Goal: Information Seeking & Learning: Learn about a topic

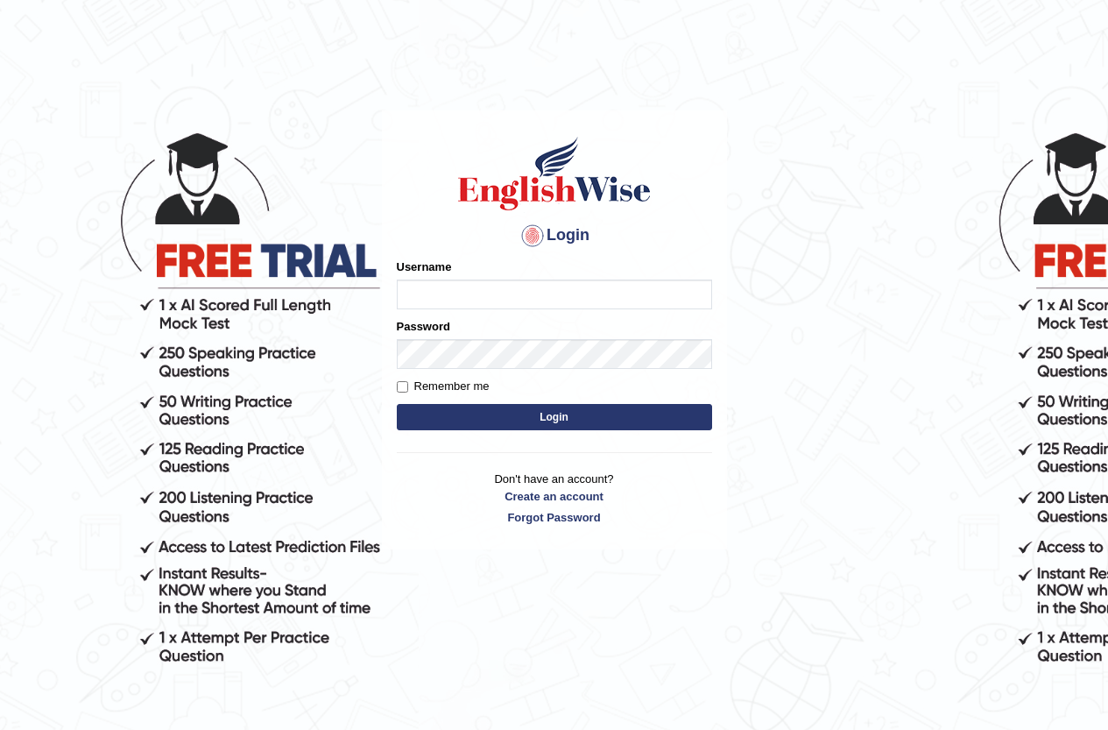
scroll to position [0, 818]
click at [555, 296] on input "Username" at bounding box center [554, 294] width 315 height 30
type input "YHerran"
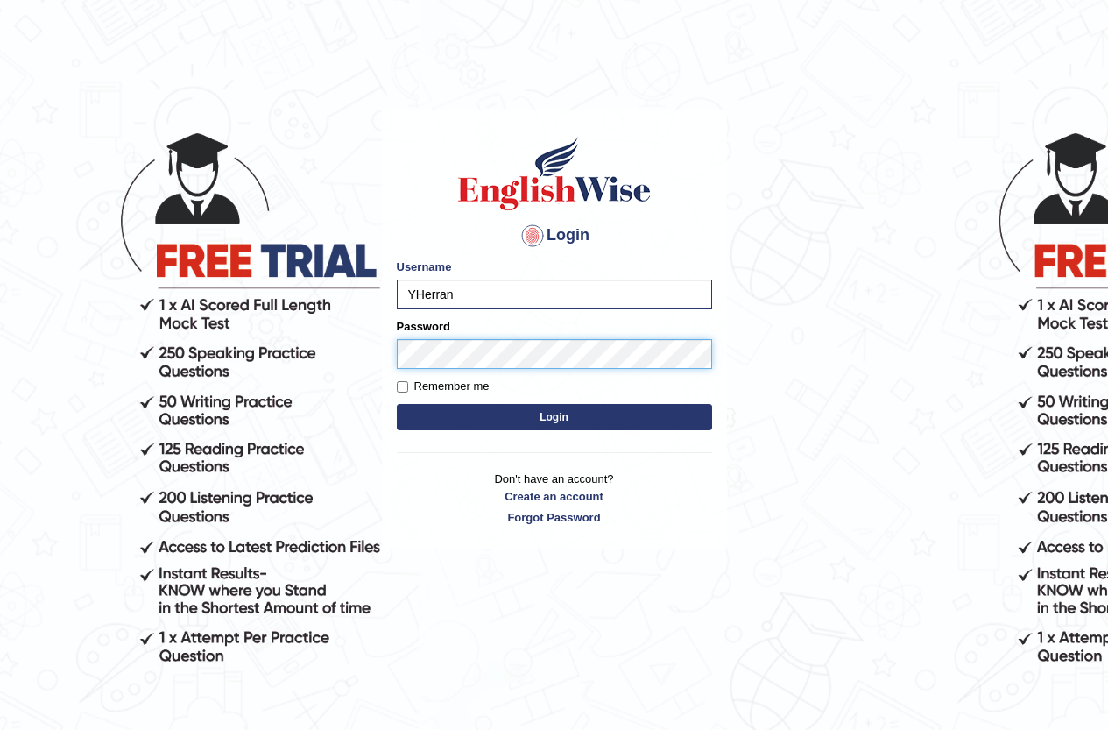
click at [397, 404] on button "Login" at bounding box center [554, 417] width 315 height 26
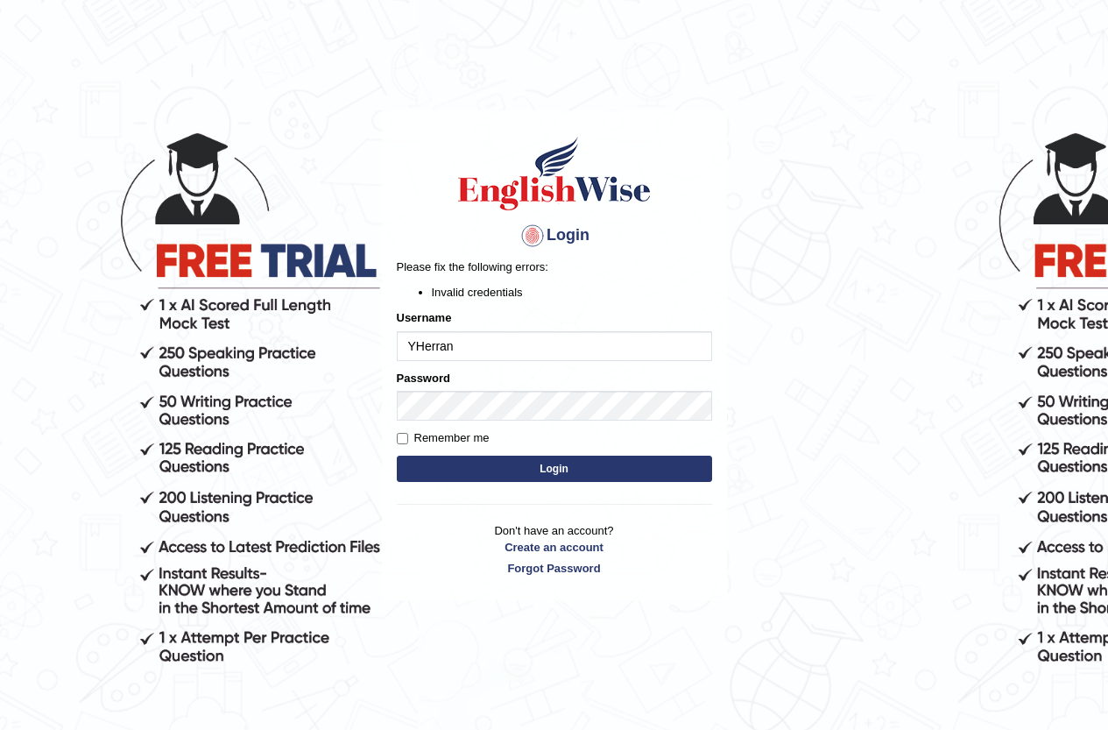
drag, startPoint x: 433, startPoint y: 361, endPoint x: 398, endPoint y: 357, distance: 35.3
click at [405, 358] on input "YHerran" at bounding box center [554, 346] width 315 height 30
type input "YulyH"
click at [534, 473] on button "Login" at bounding box center [554, 469] width 315 height 26
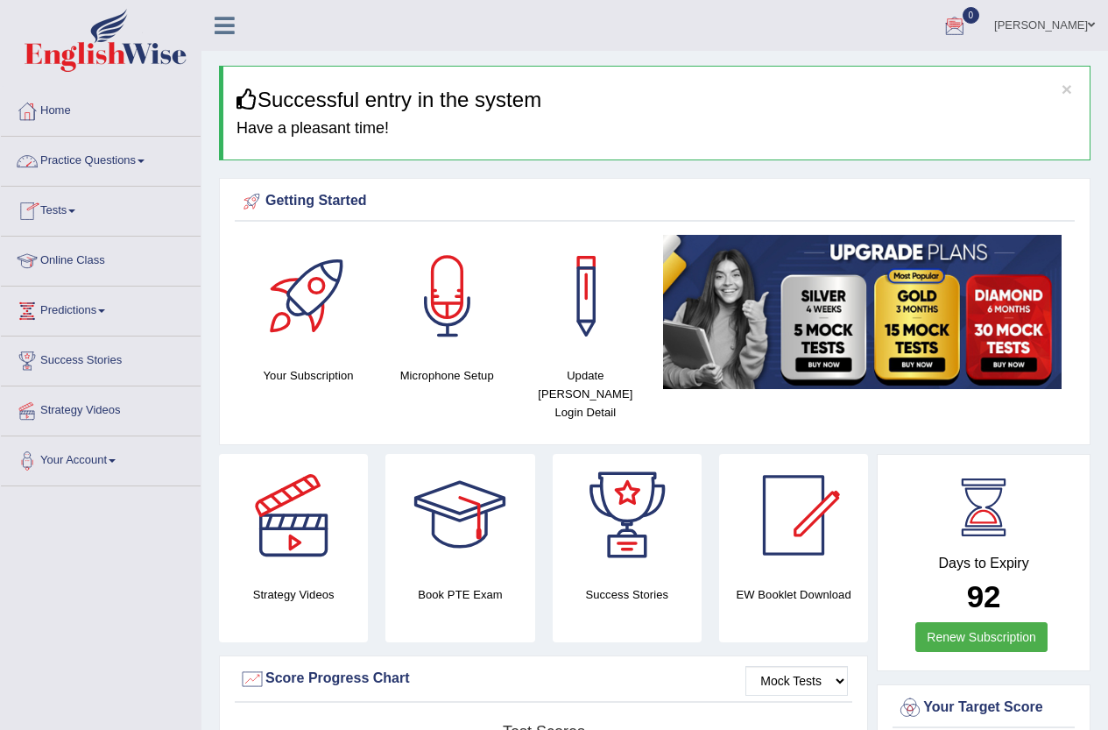
click at [93, 159] on link "Practice Questions" at bounding box center [101, 159] width 200 height 44
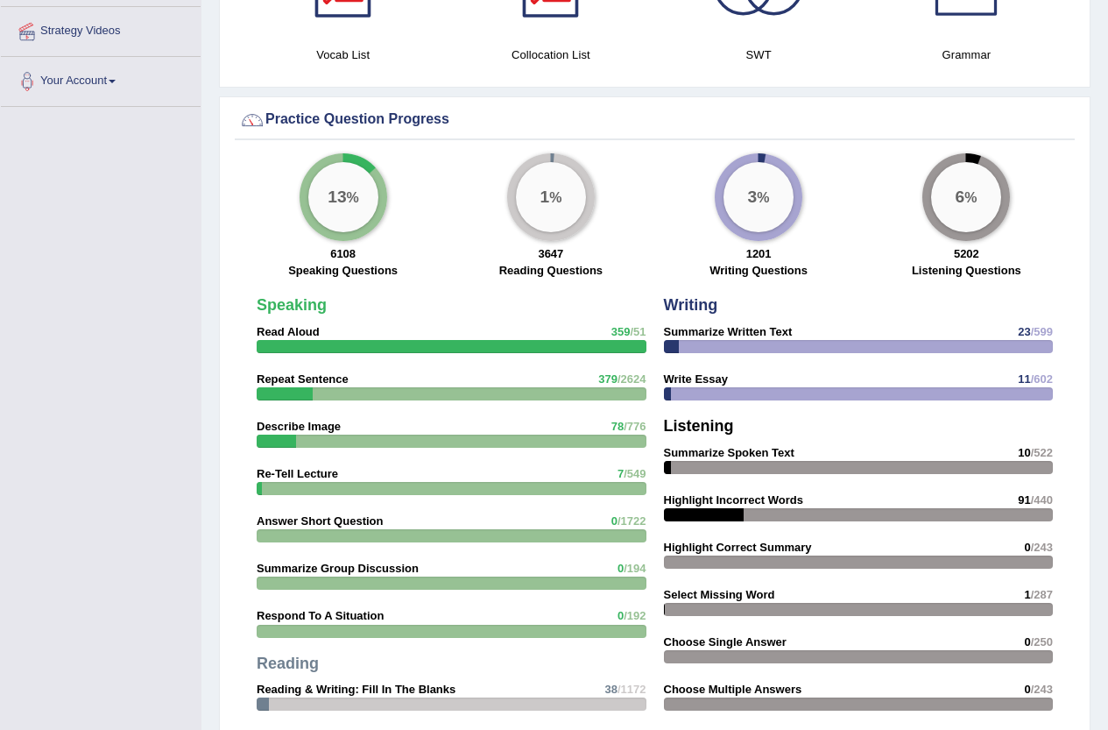
scroll to position [1276, 0]
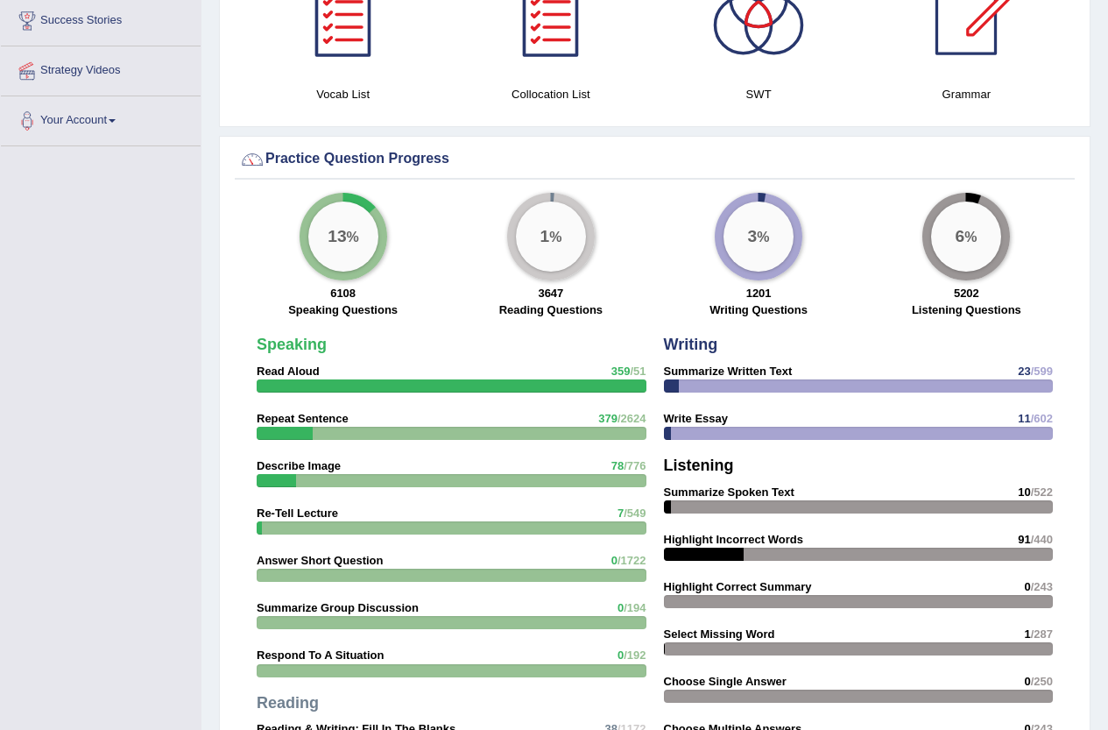
click at [74, 229] on div "Toggle navigation Home Practice Questions Speaking Practice Read Aloud Repeat S…" at bounding box center [554, 232] width 1108 height 3016
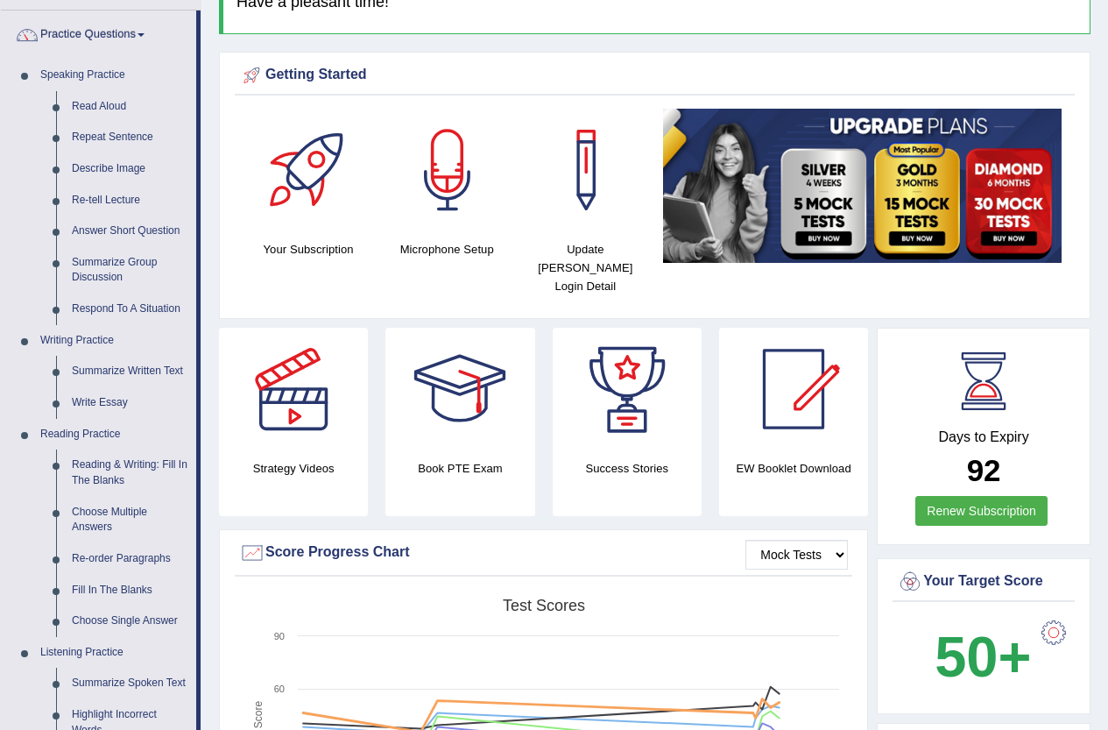
scroll to position [0, 0]
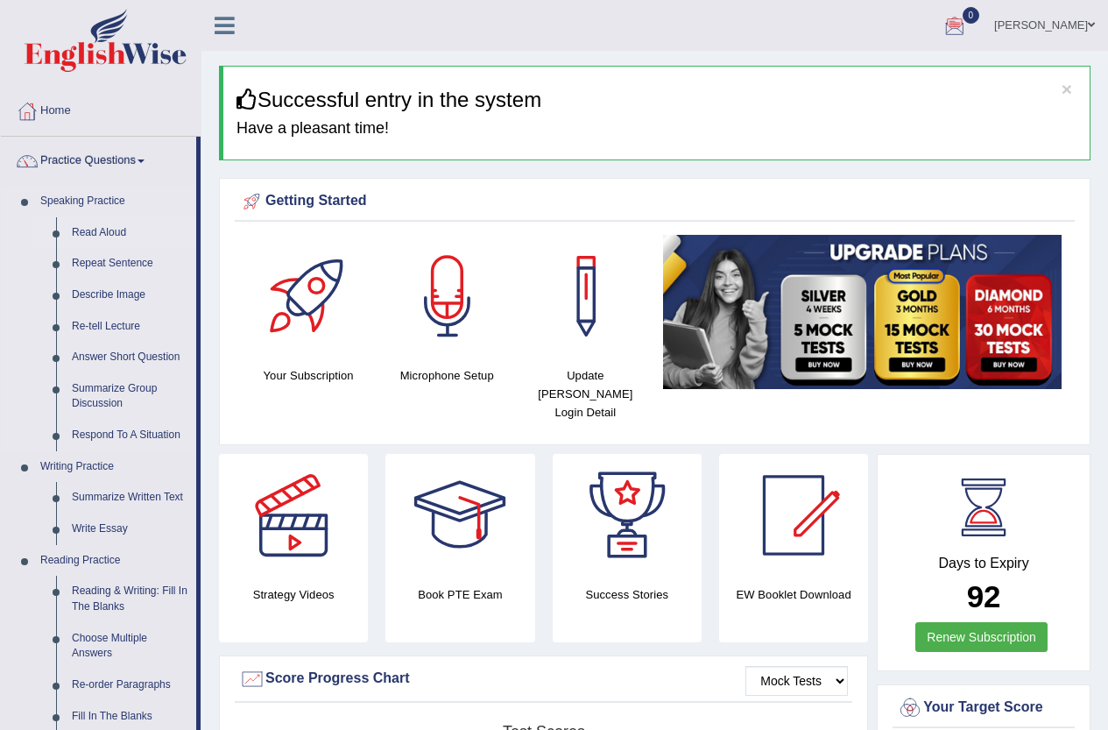
click at [97, 231] on link "Read Aloud" at bounding box center [130, 233] width 132 height 32
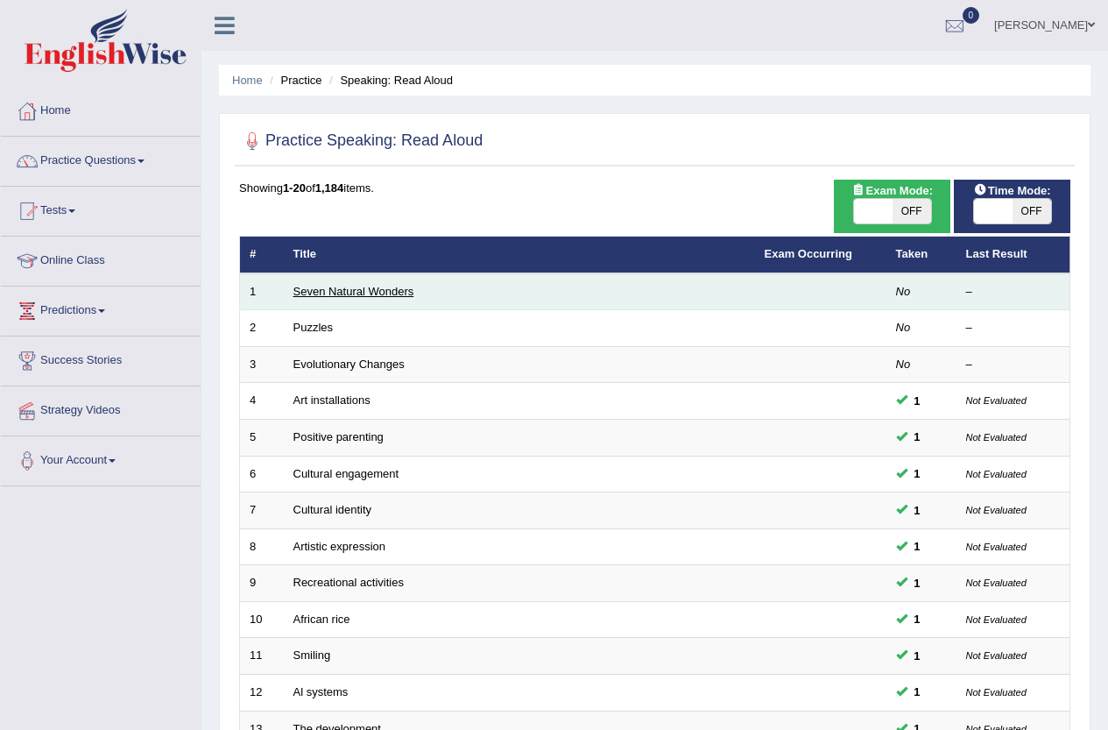
click at [360, 292] on link "Seven Natural Wonders" at bounding box center [353, 291] width 121 height 13
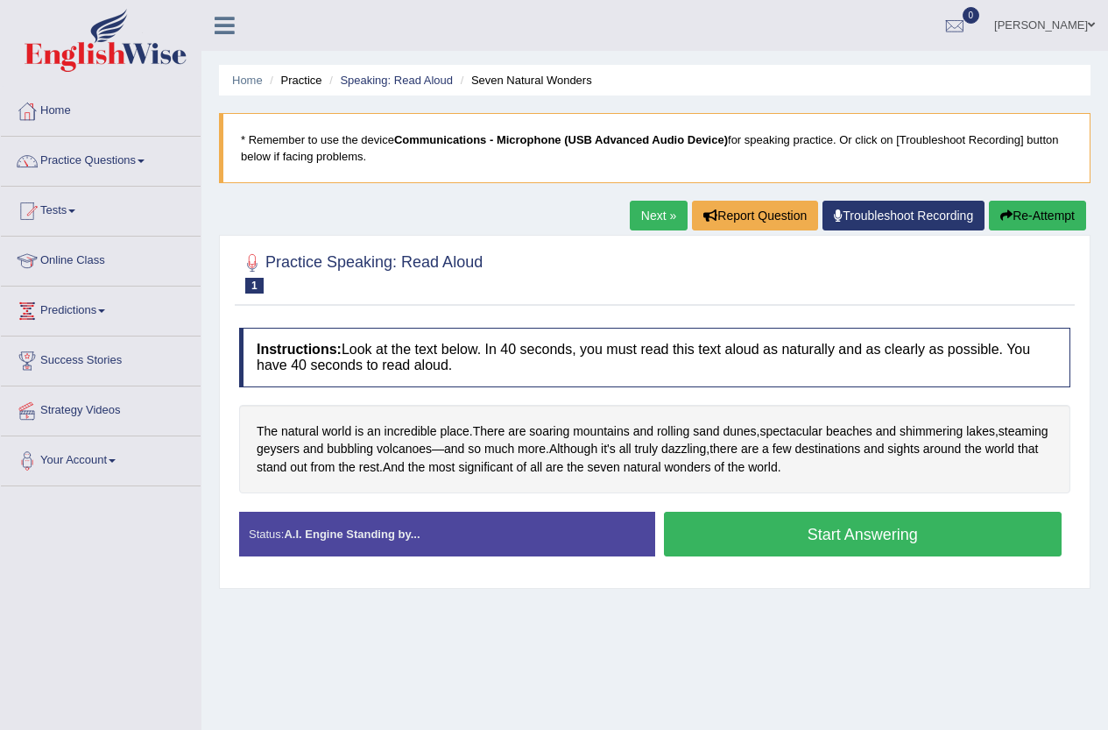
click at [718, 530] on button "Start Answering" at bounding box center [863, 534] width 399 height 45
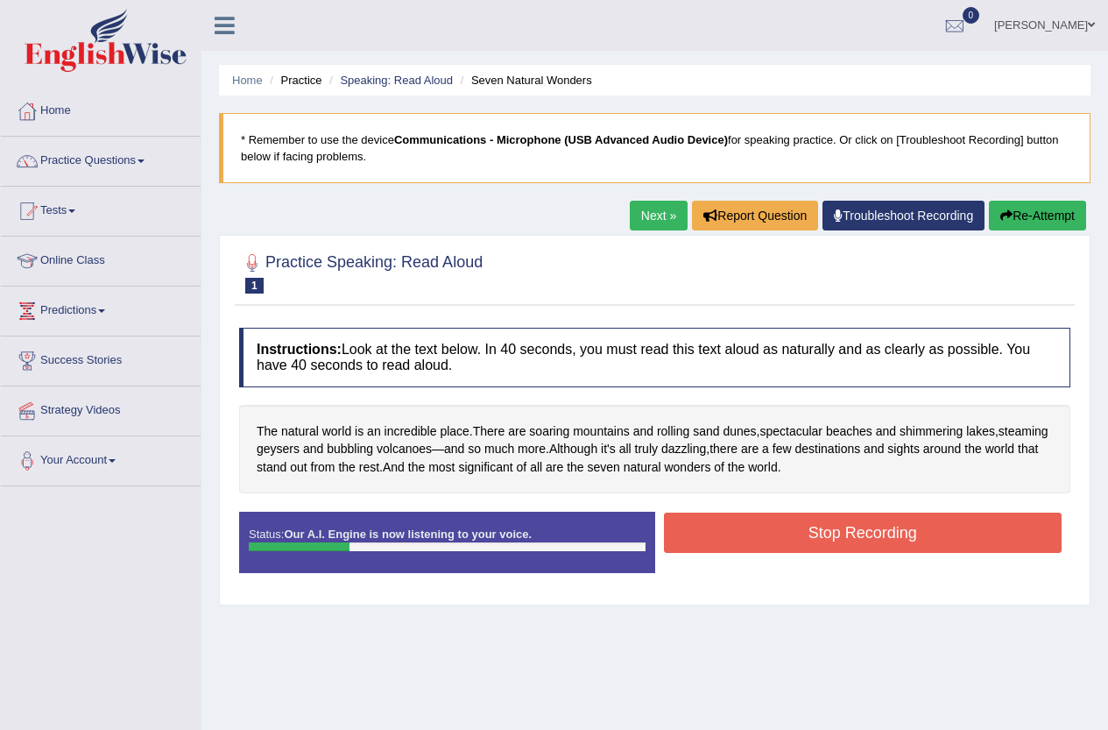
click at [718, 520] on button "Stop Recording" at bounding box center [863, 533] width 399 height 40
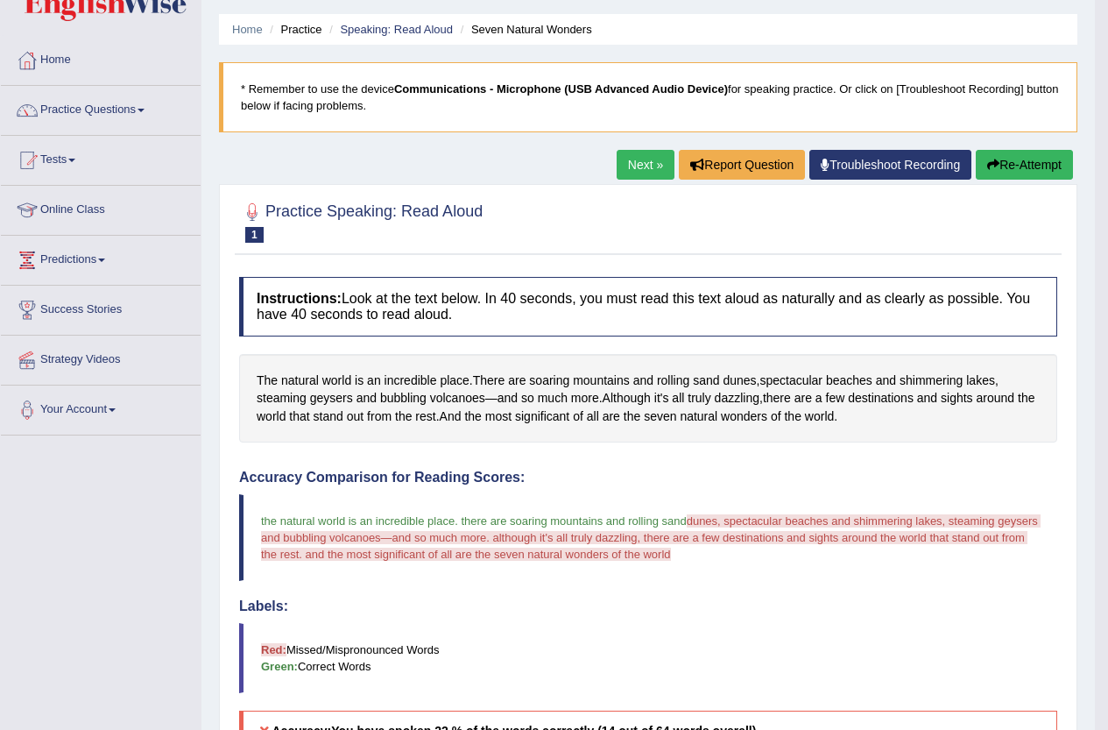
scroll to position [46, 0]
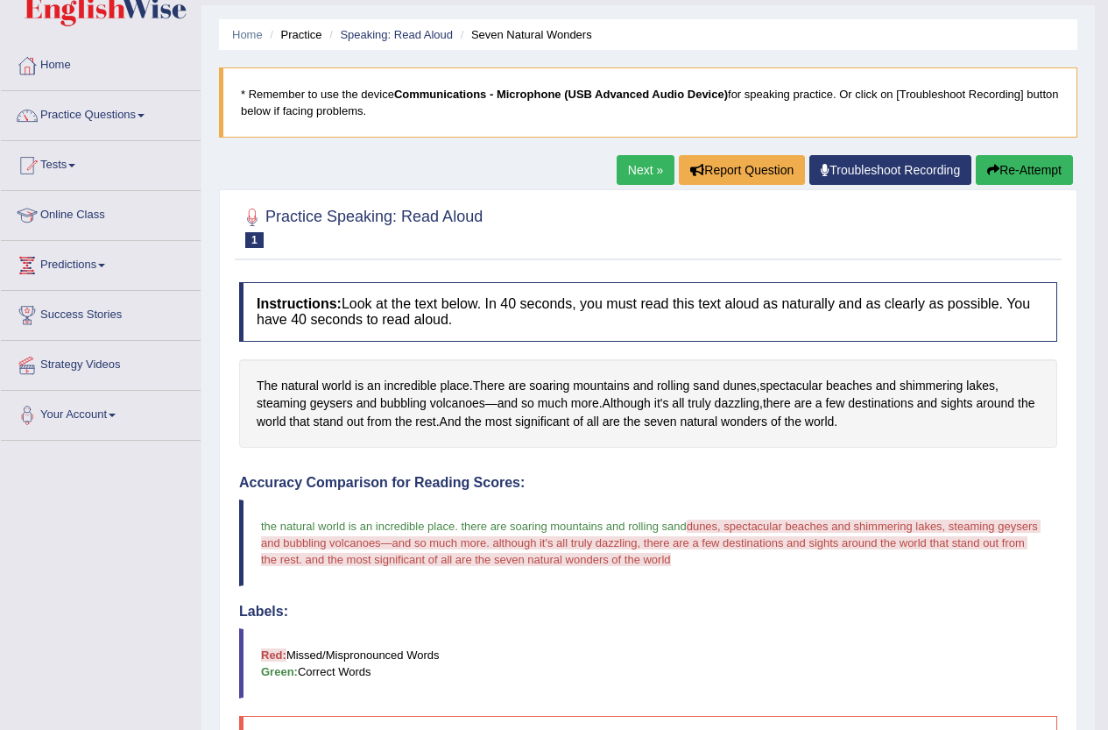
drag, startPoint x: 999, startPoint y: 163, endPoint x: 989, endPoint y: 175, distance: 15.6
click at [1000, 163] on button "Re-Attempt" at bounding box center [1024, 170] width 97 height 30
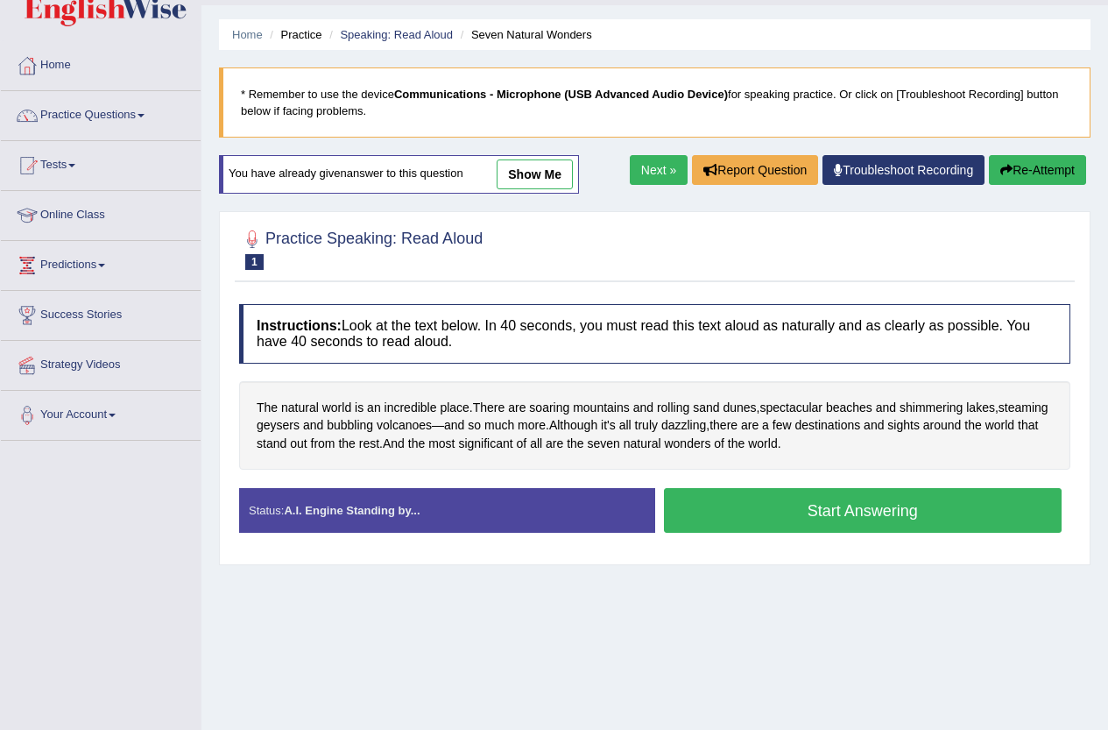
drag, startPoint x: 748, startPoint y: 512, endPoint x: 634, endPoint y: 523, distance: 114.5
click at [747, 512] on button "Start Answering" at bounding box center [863, 510] width 399 height 45
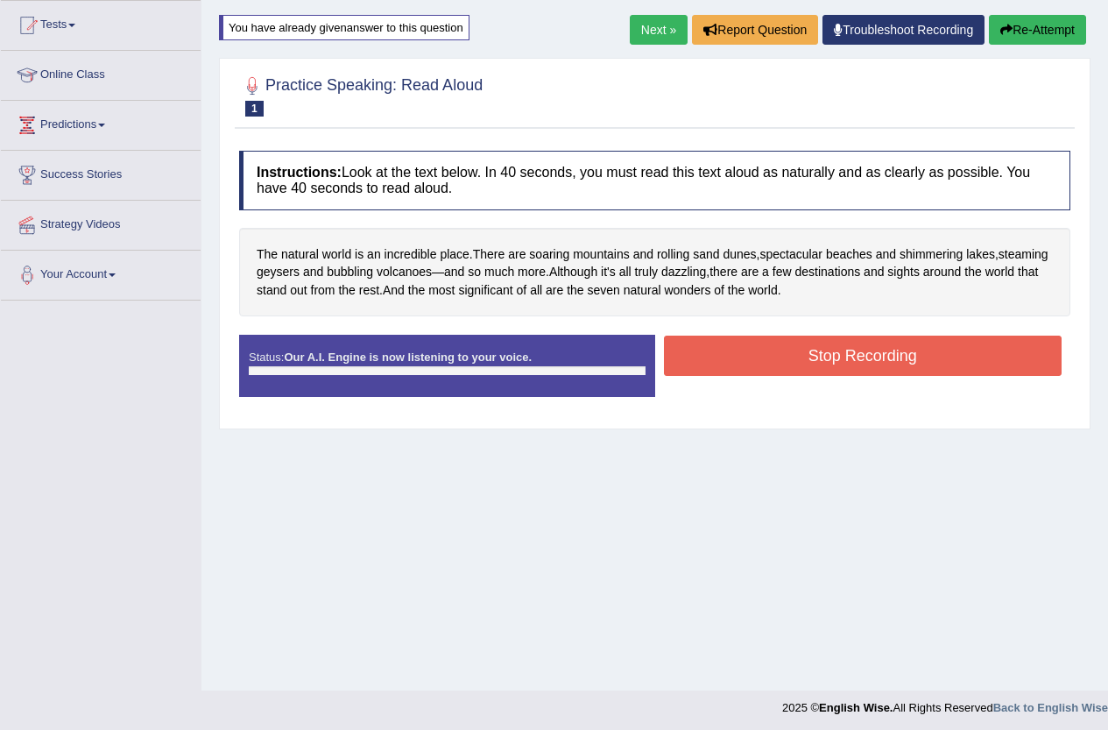
scroll to position [190, 0]
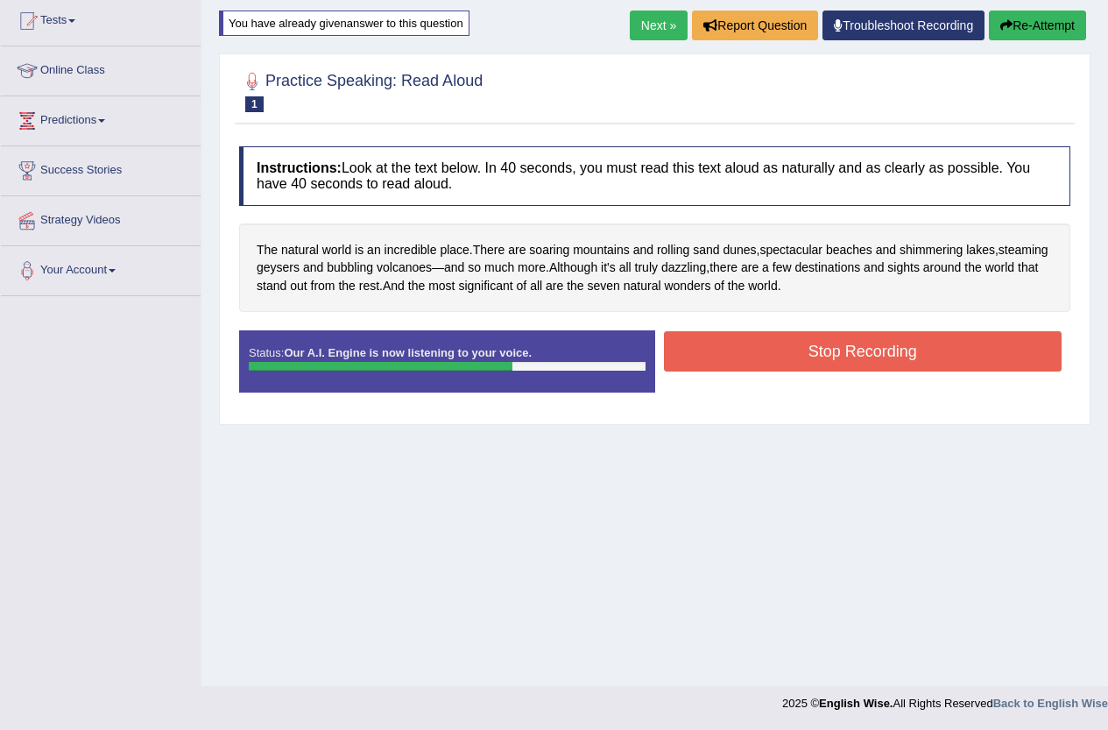
click at [785, 345] on button "Stop Recording" at bounding box center [863, 351] width 399 height 40
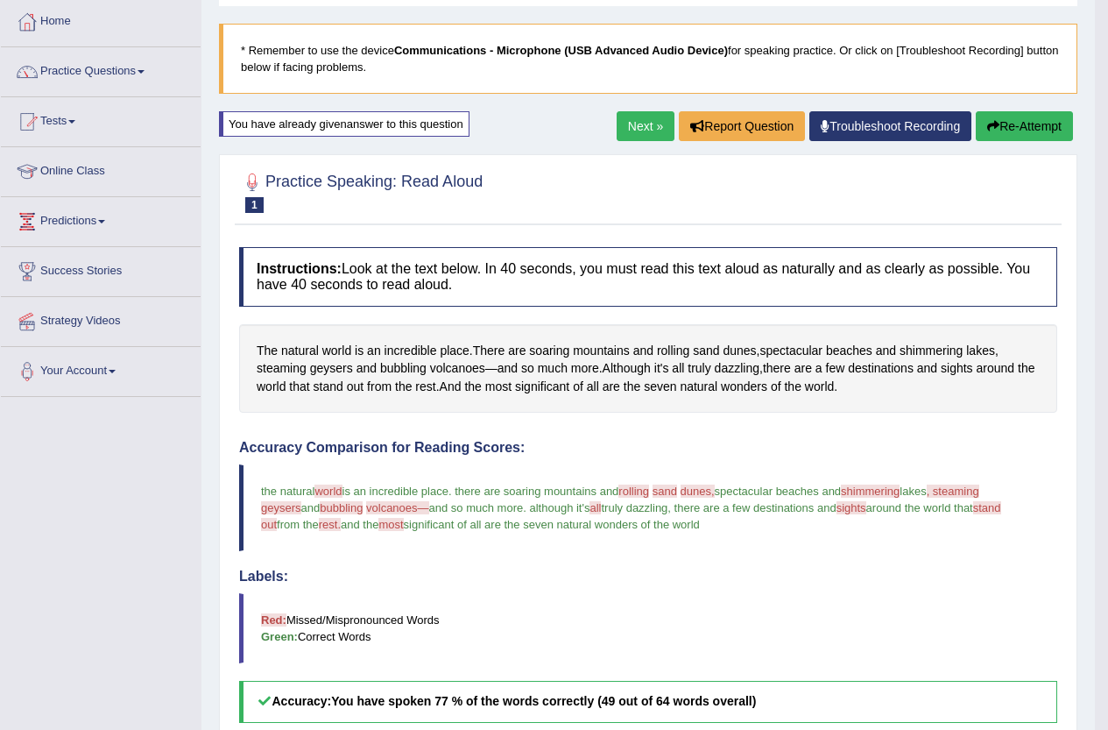
scroll to position [0, 0]
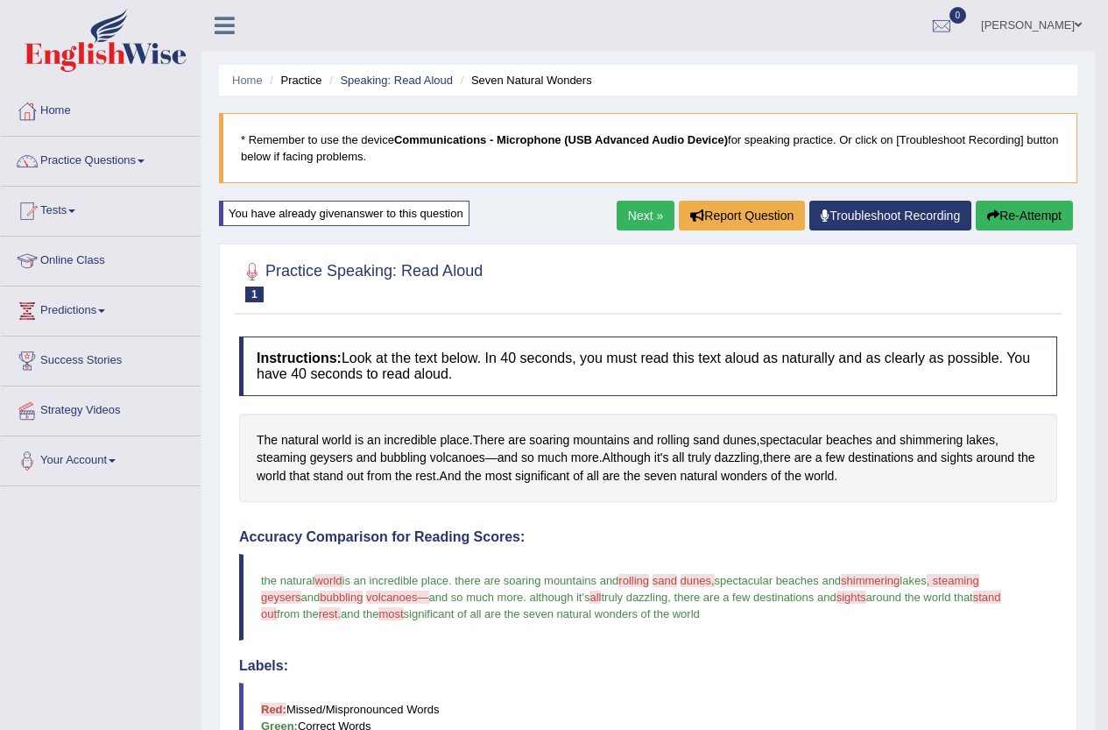
click at [636, 207] on link "Next »" at bounding box center [646, 216] width 58 height 30
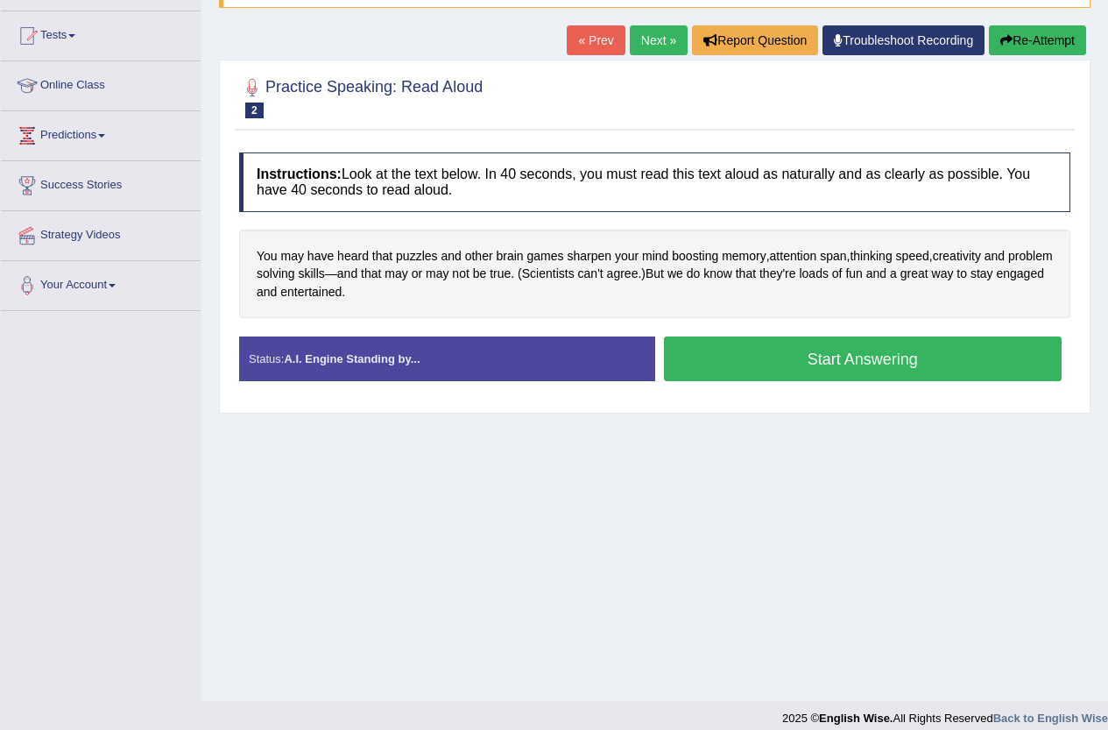
click at [695, 368] on button "Start Answering" at bounding box center [863, 358] width 399 height 45
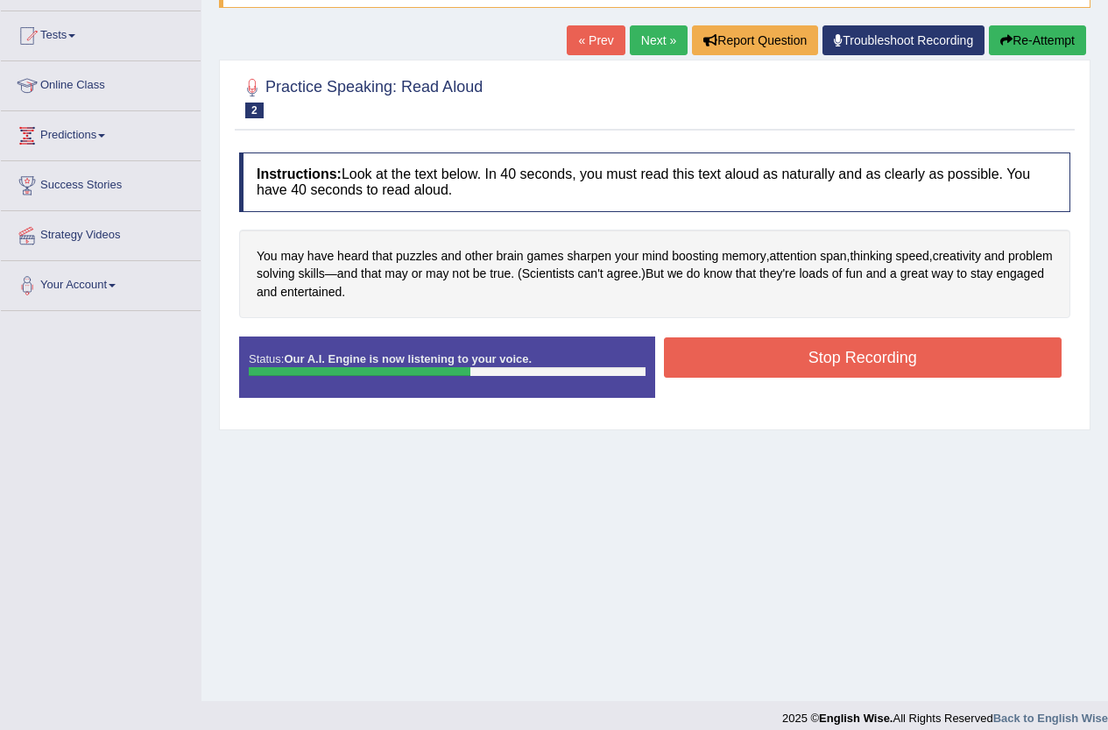
click at [728, 362] on button "Stop Recording" at bounding box center [863, 357] width 399 height 40
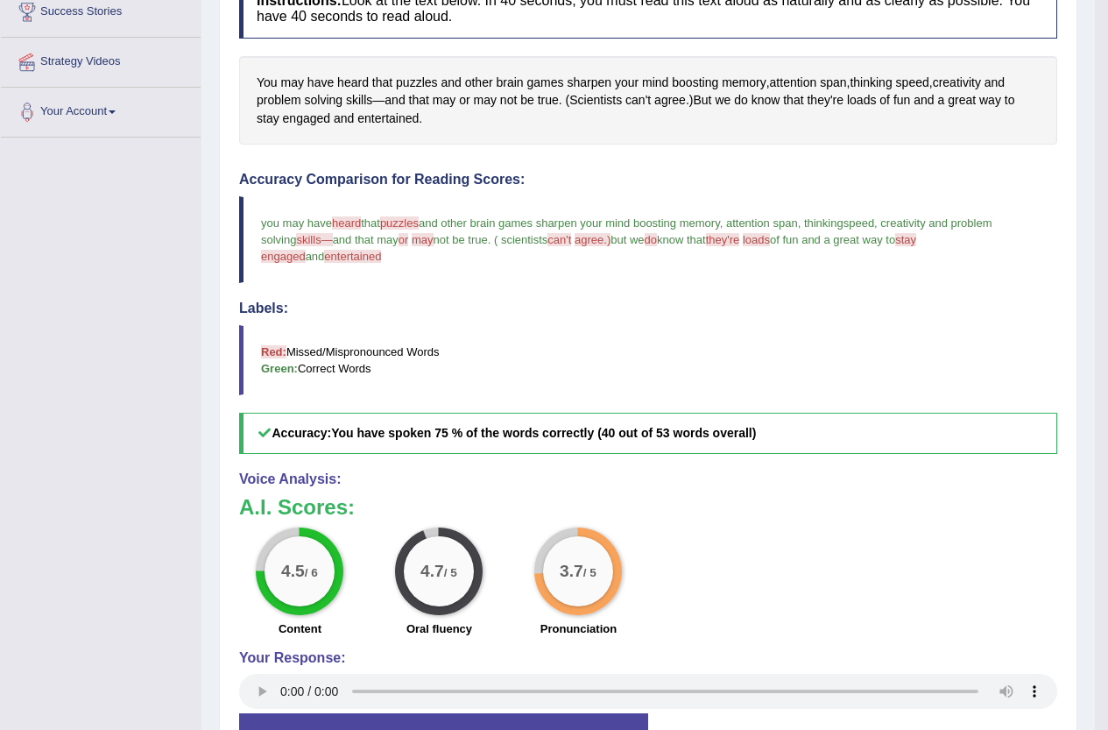
scroll to position [350, 0]
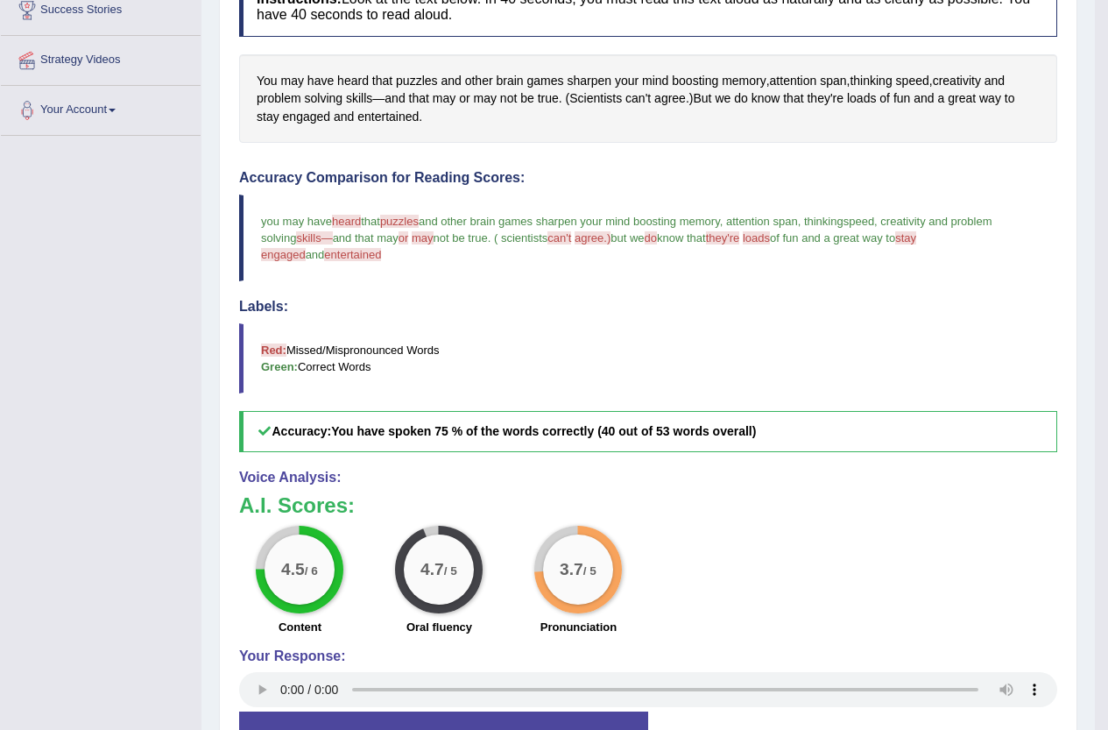
click at [324, 258] on span "entertained" at bounding box center [352, 254] width 57 height 13
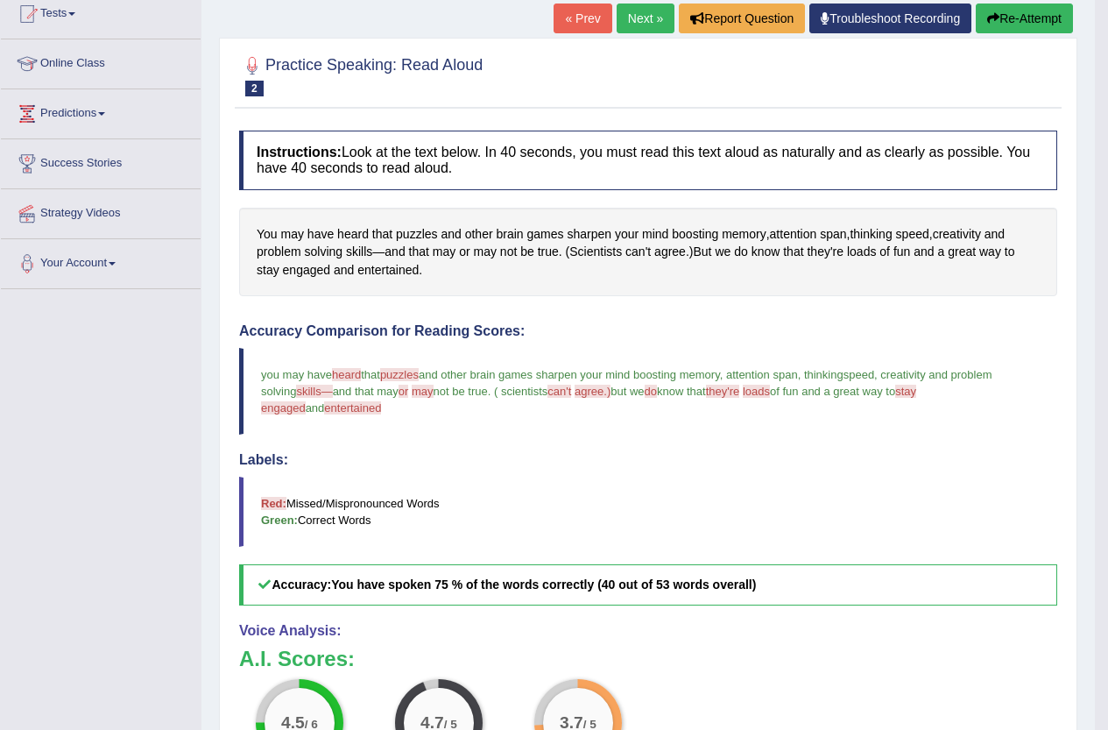
scroll to position [0, 0]
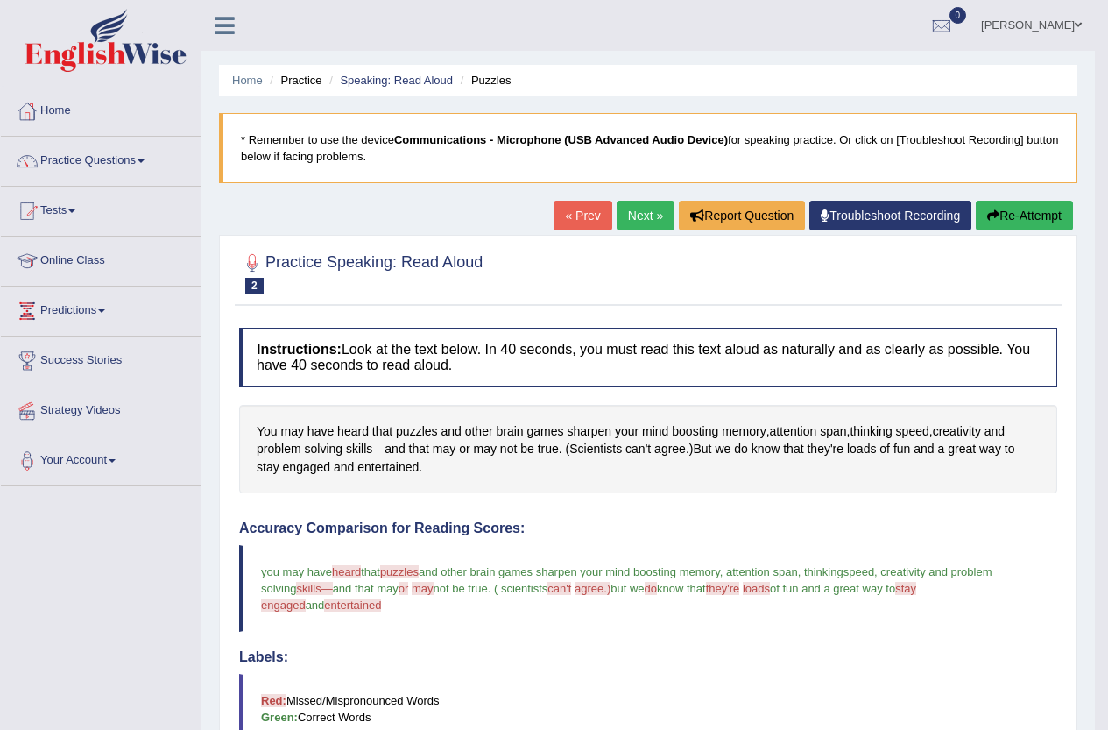
click at [620, 206] on link "Next »" at bounding box center [646, 216] width 58 height 30
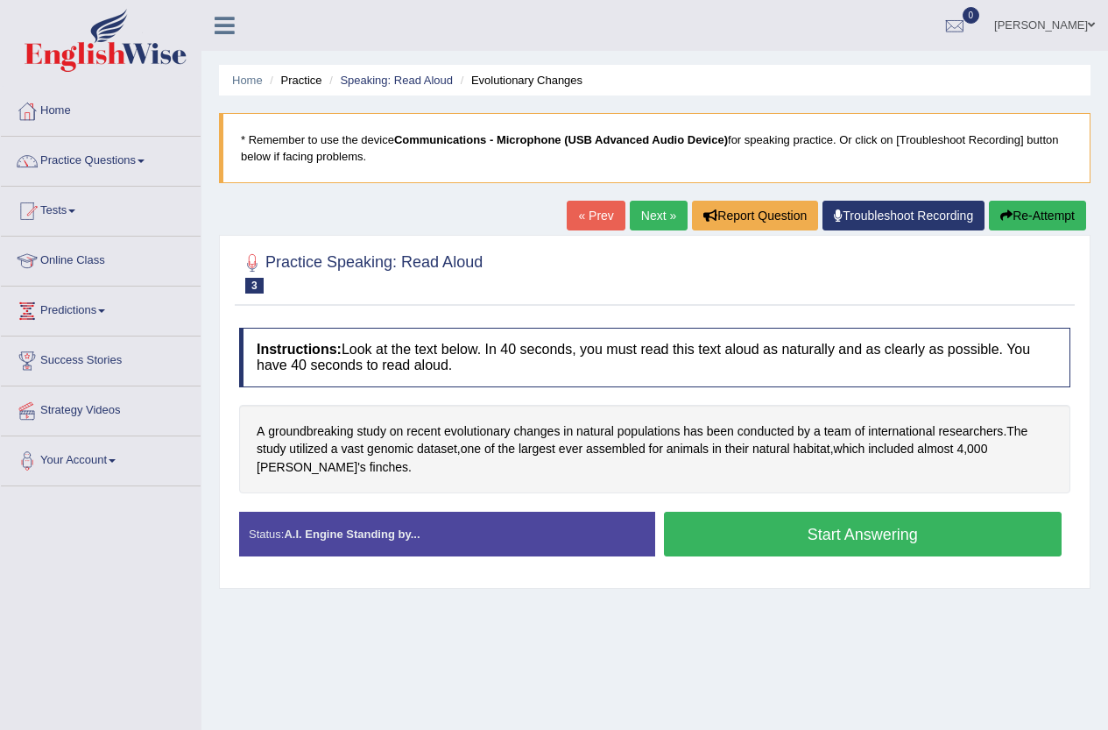
click at [751, 528] on button "Start Answering" at bounding box center [863, 534] width 399 height 45
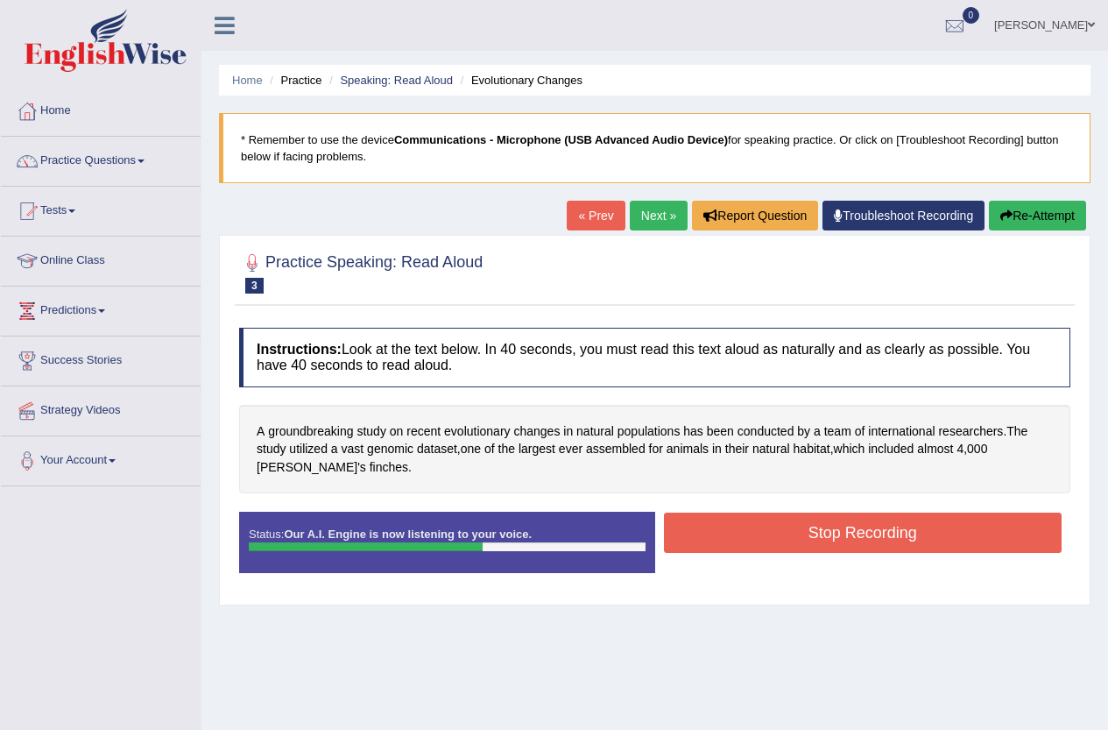
click at [696, 537] on button "Stop Recording" at bounding box center [863, 533] width 399 height 40
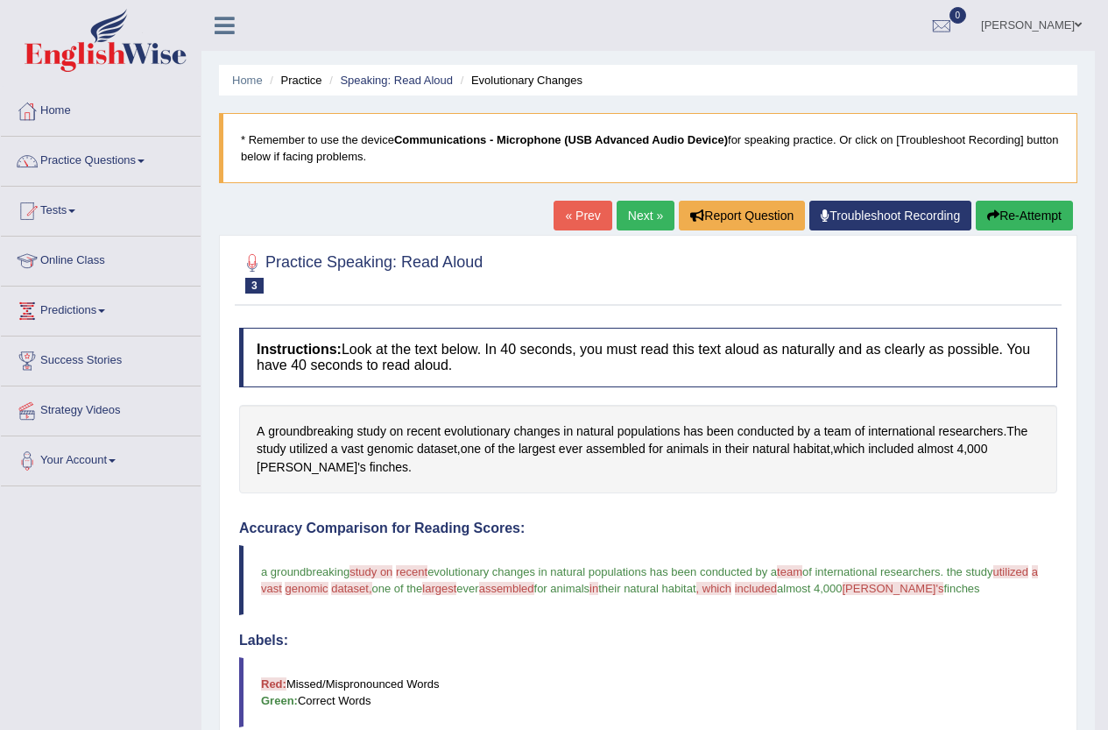
click at [636, 213] on link "Next »" at bounding box center [646, 216] width 58 height 30
